Goal: Check status: Check status

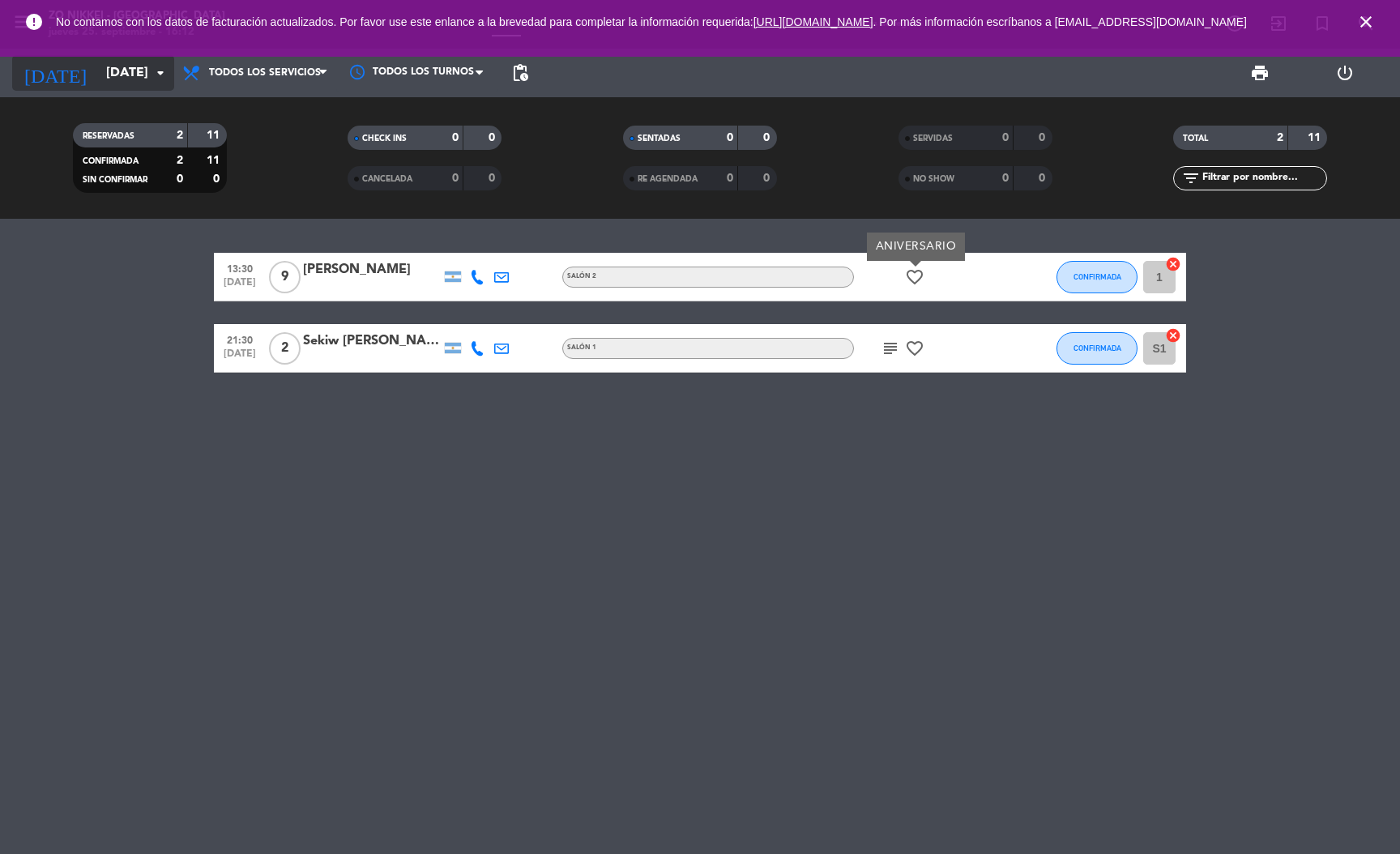
click at [115, 67] on input "[DATE]" at bounding box center [184, 73] width 171 height 32
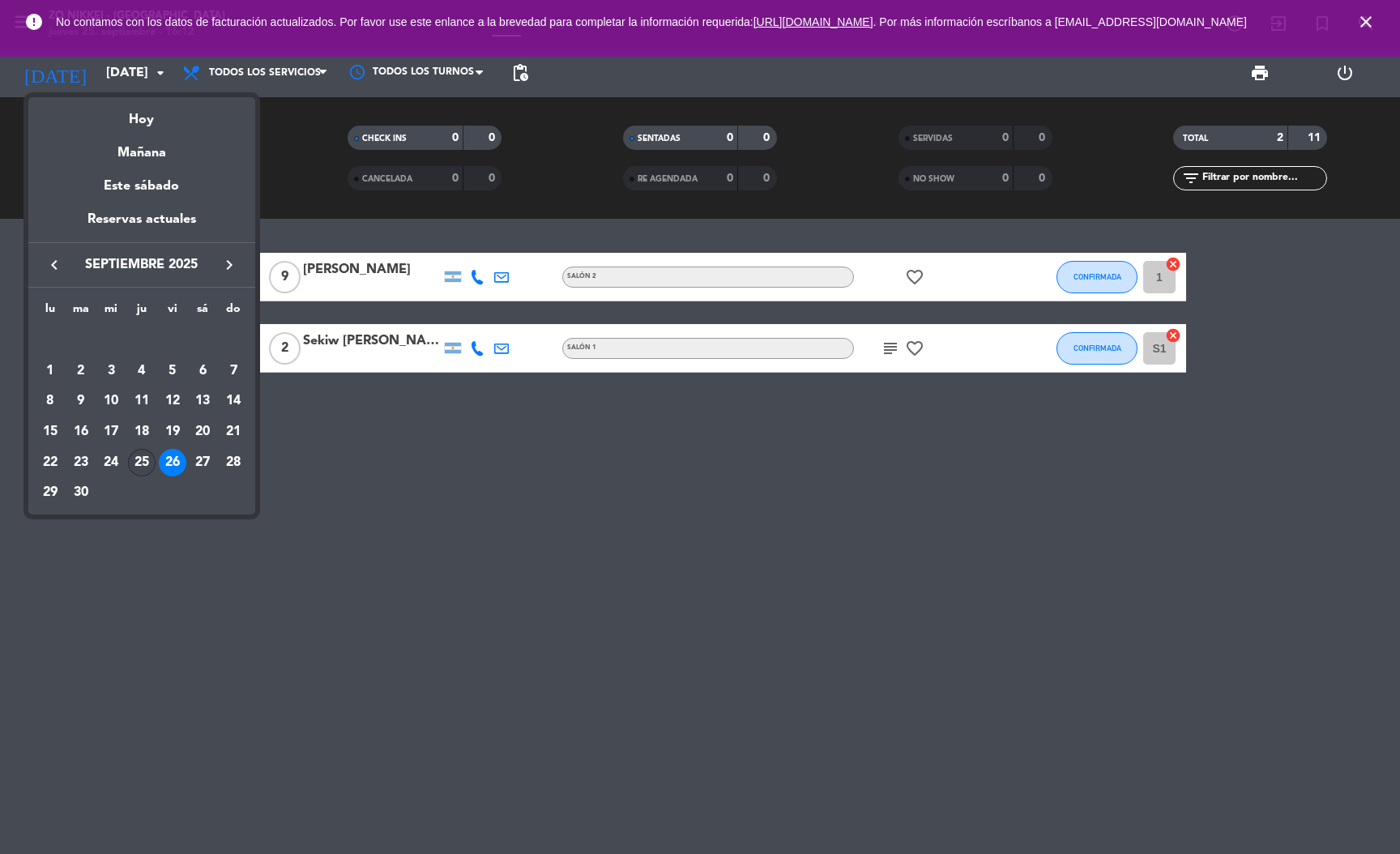
click at [141, 457] on div "25" at bounding box center [141, 462] width 27 height 27
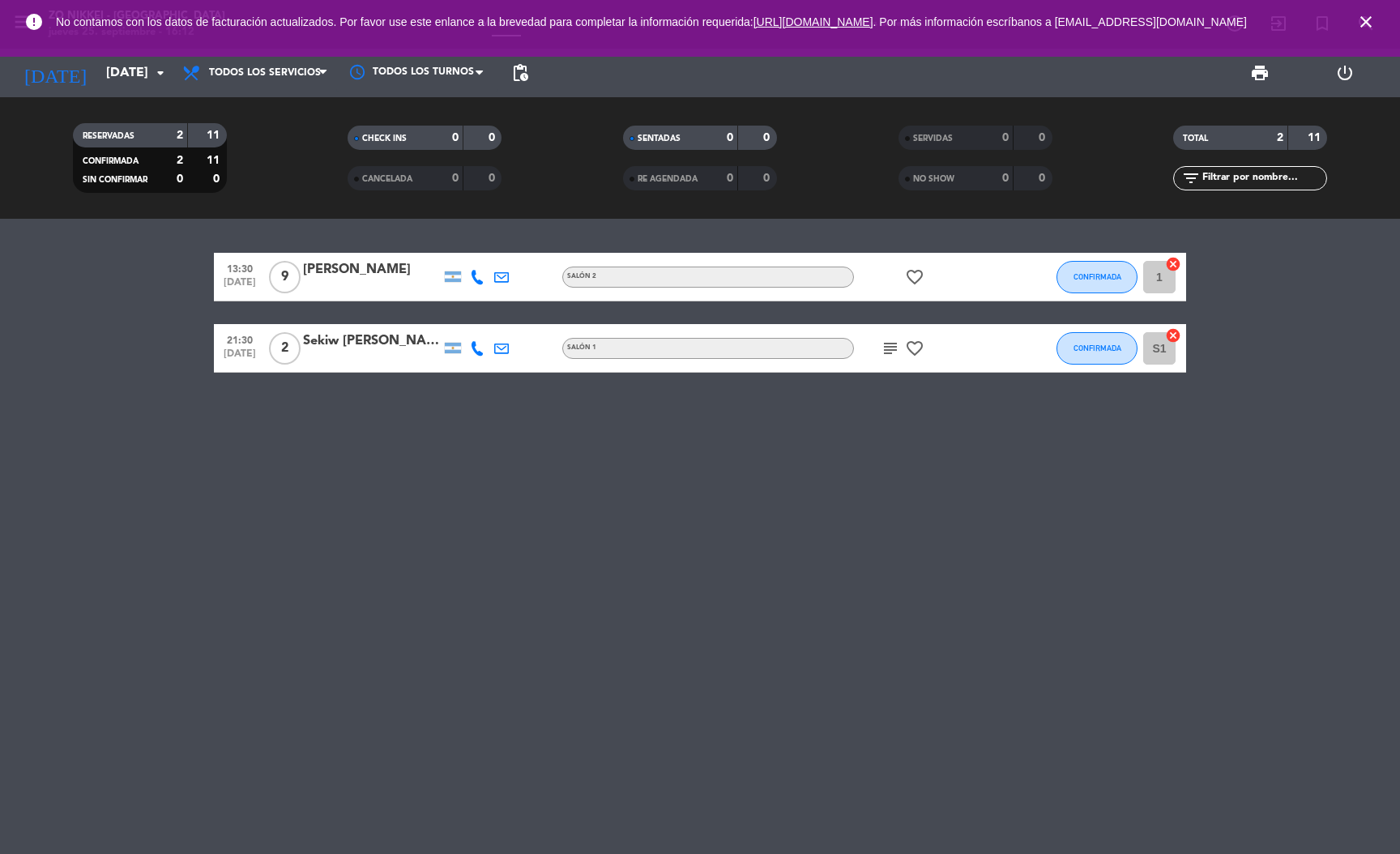
type input "[DEMOGRAPHIC_DATA][DATE]"
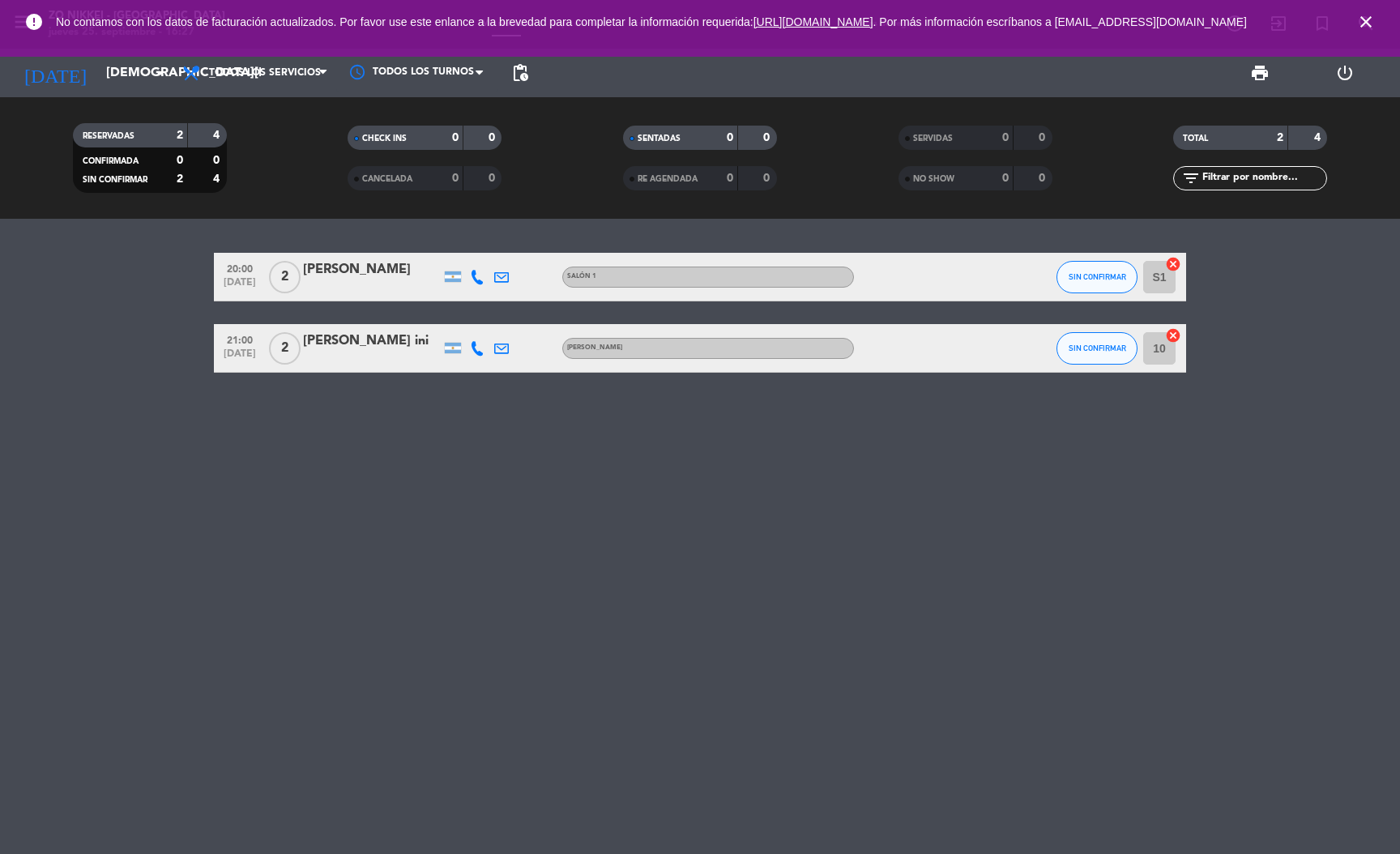
click at [334, 257] on div "20:00 [DATE] 2 [PERSON_NAME] Salón 1 SIN CONFIRMAR S1 cancel" at bounding box center [700, 277] width 972 height 48
click at [351, 263] on div "[PERSON_NAME]" at bounding box center [372, 270] width 138 height 21
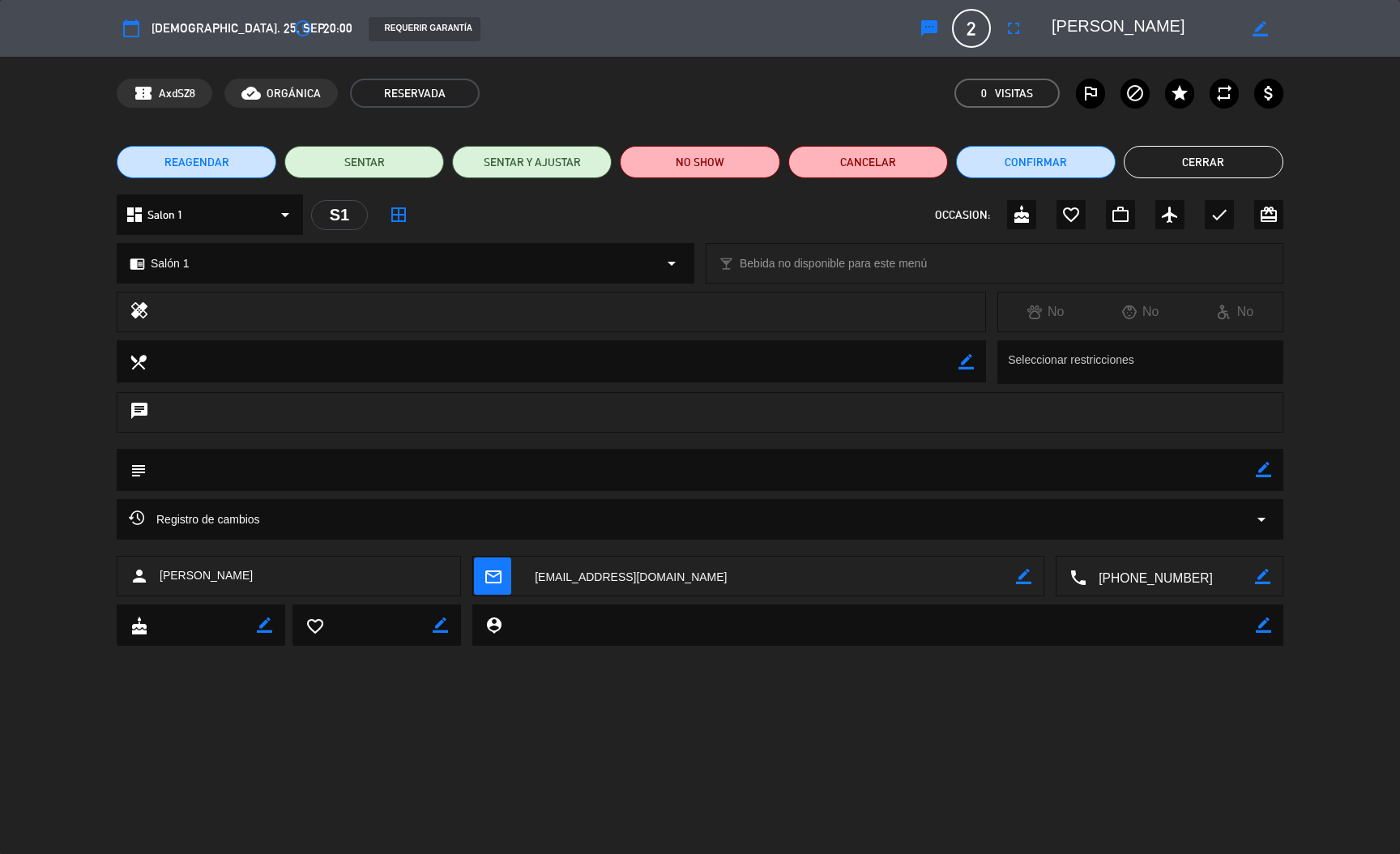
click at [1150, 585] on textarea at bounding box center [1171, 576] width 169 height 40
click at [1152, 539] on span "Click para copiar" at bounding box center [1150, 537] width 85 height 17
click at [1230, 149] on button "Cerrar" at bounding box center [1204, 162] width 160 height 33
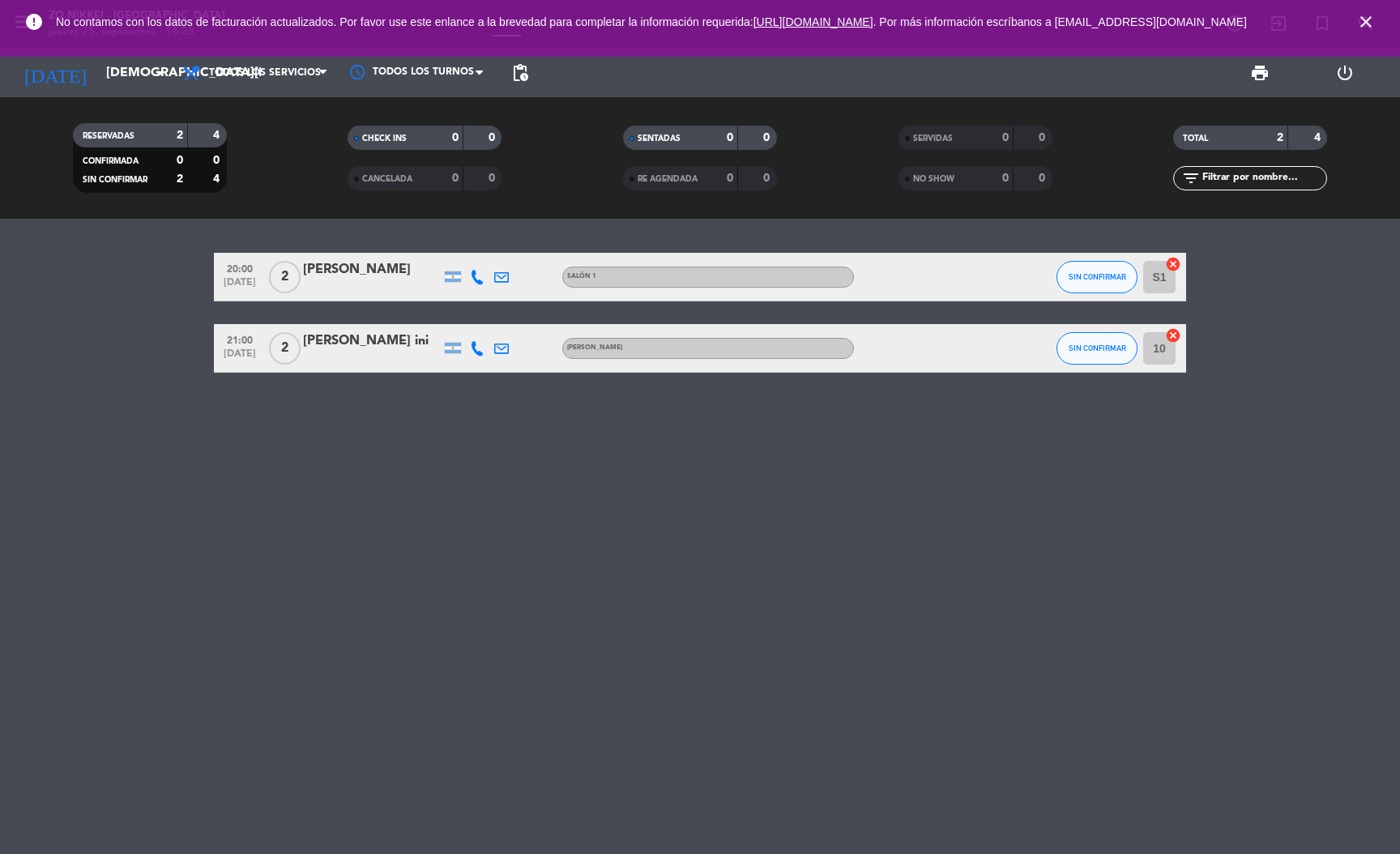
click at [353, 347] on div "[PERSON_NAME] ini" at bounding box center [372, 341] width 138 height 21
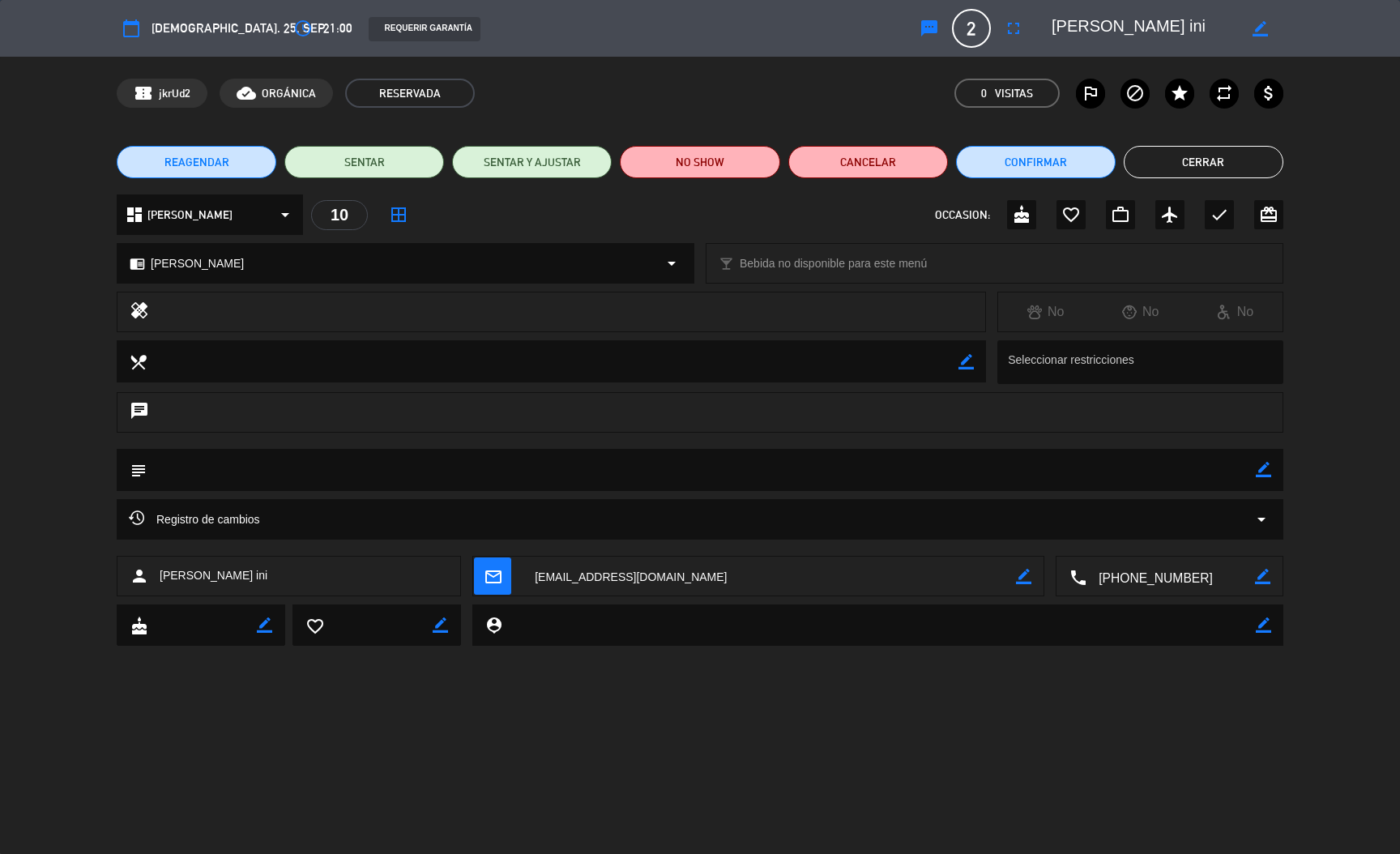
click at [1140, 583] on textarea at bounding box center [1171, 576] width 169 height 40
click at [1142, 537] on span "Click para copiar" at bounding box center [1150, 537] width 85 height 17
click at [1201, 129] on div "REAGENDAR SENTAR SENTAR Y AJUSTAR NO SHOW Cancelar Confirmar Cerrar" at bounding box center [700, 162] width 1400 height 65
click at [1201, 156] on button "Cerrar" at bounding box center [1204, 162] width 160 height 33
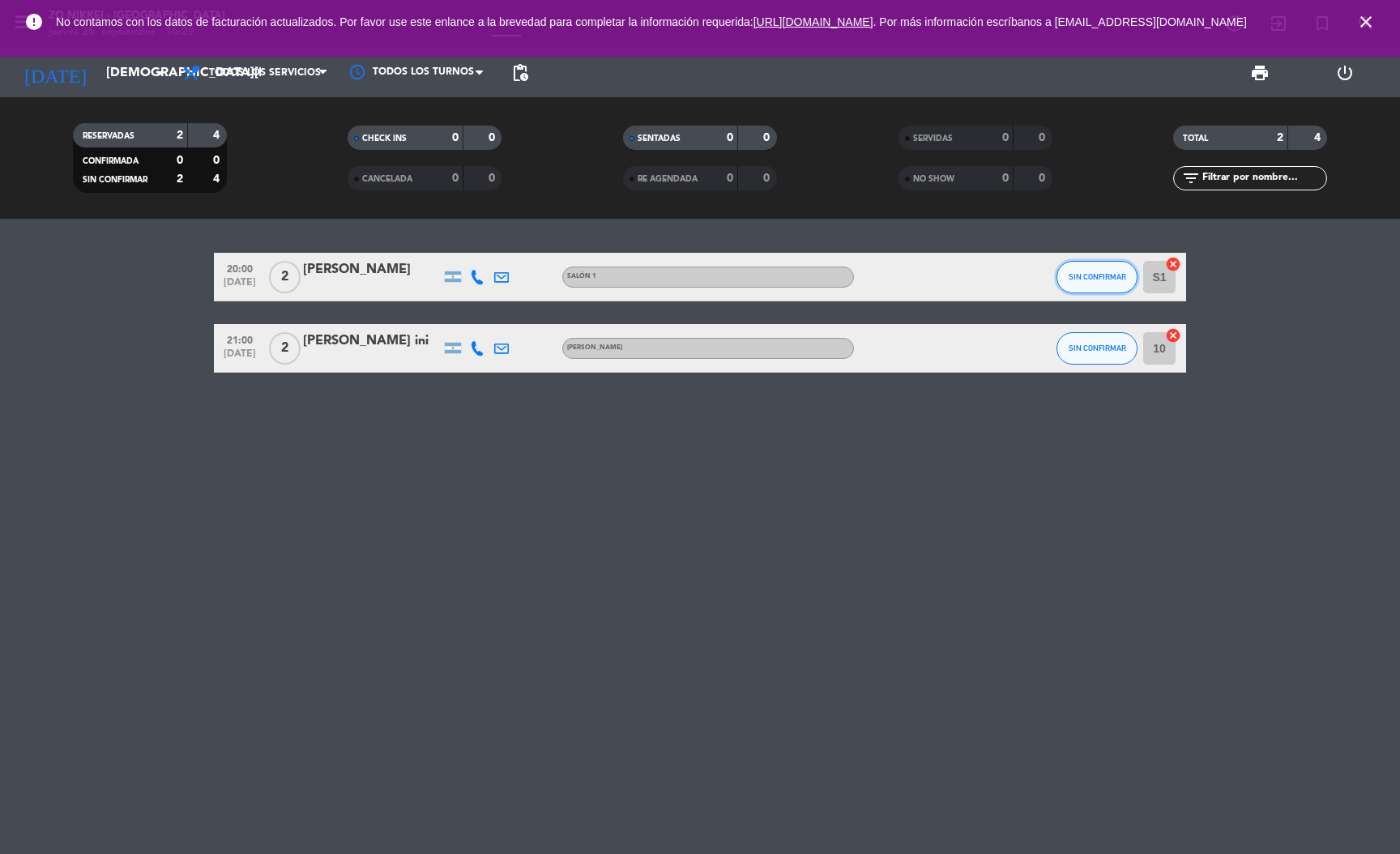
click at [1084, 285] on button "SIN CONFIRMAR" at bounding box center [1097, 277] width 81 height 33
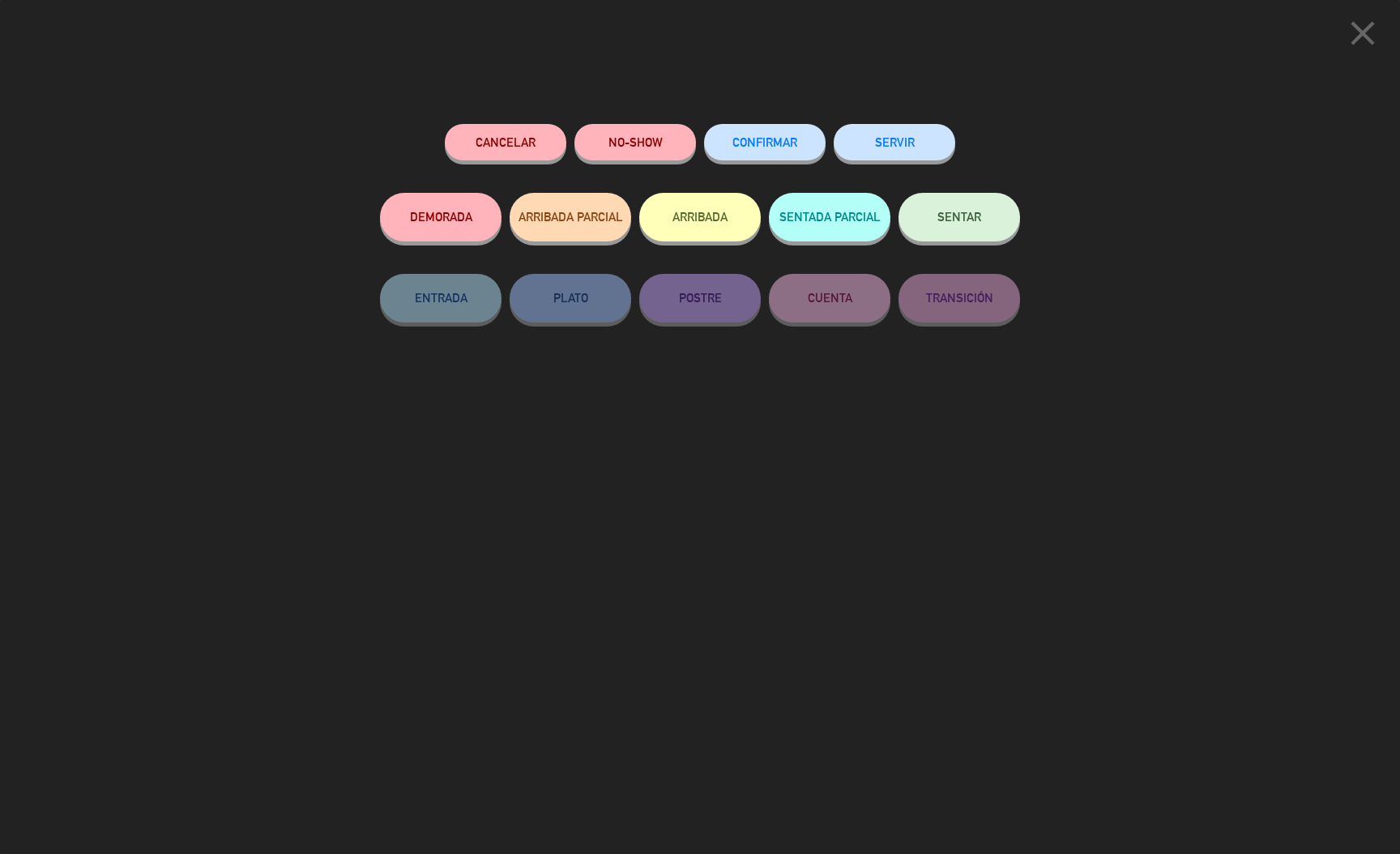
click at [732, 118] on div "Cancelar NO-SHOW CONFIRMAR SERVIR DEMORADA ARRIBADA PARCIAL ARRIBADA SENTADA PA…" at bounding box center [700, 482] width 663 height 741
click at [762, 151] on button "CONFIRMAR" at bounding box center [765, 141] width 121 height 36
